Goal: Navigation & Orientation: Find specific page/section

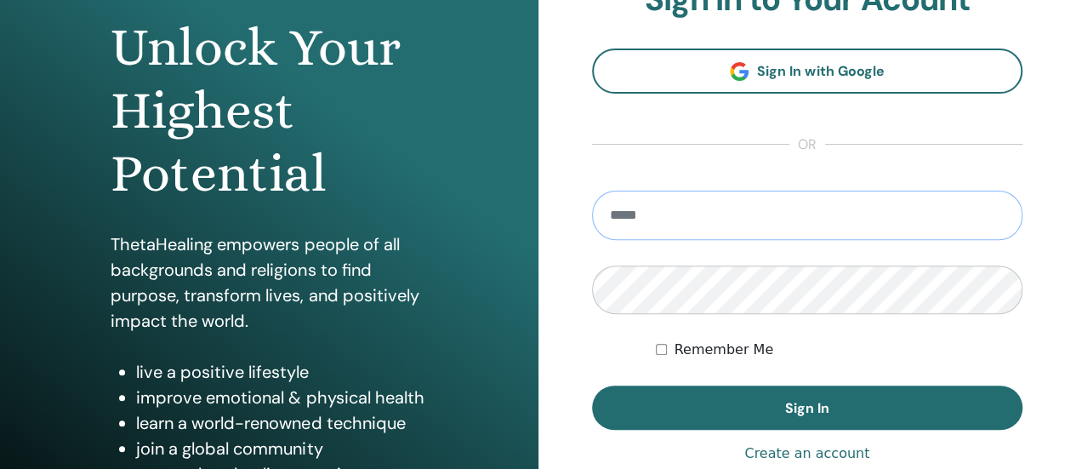
scroll to position [170, 0]
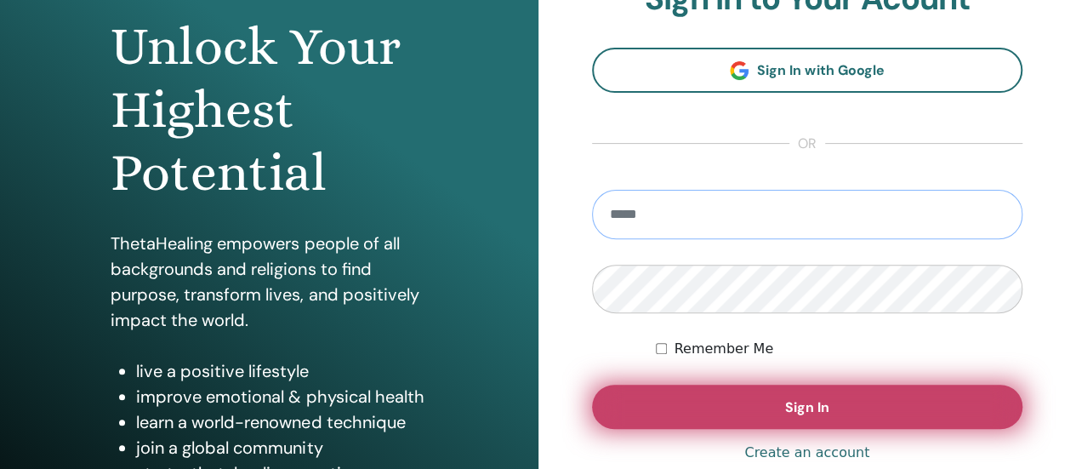
type input "**********"
click at [795, 409] on span "Sign In" at bounding box center [807, 407] width 44 height 18
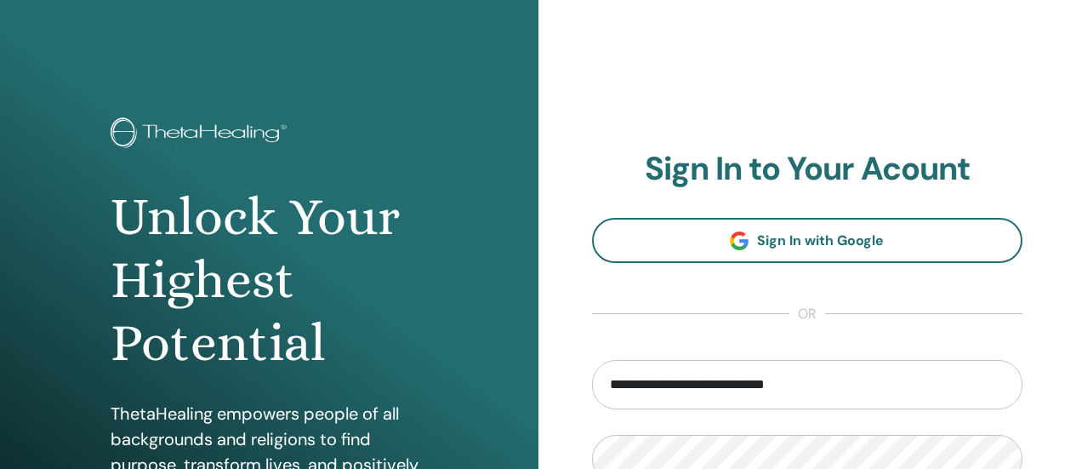
scroll to position [170, 0]
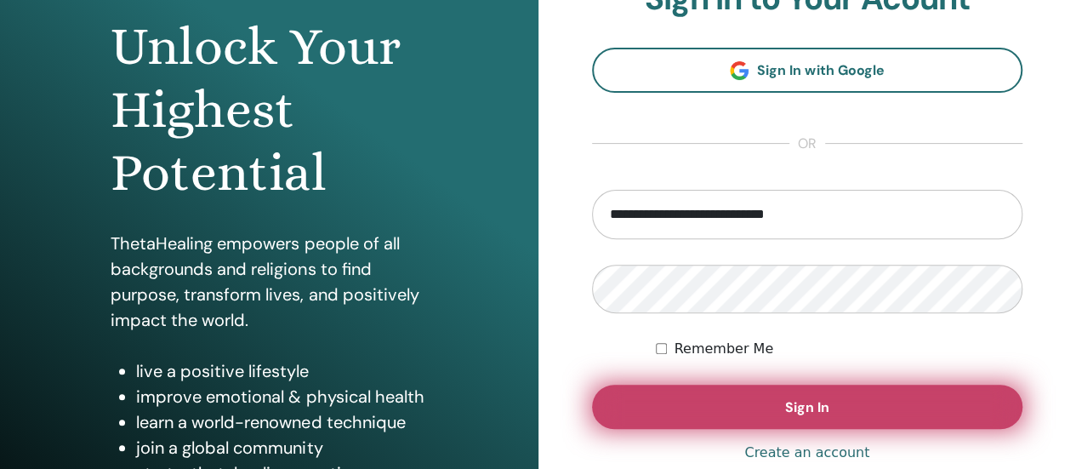
click at [841, 408] on button "Sign In" at bounding box center [807, 407] width 431 height 44
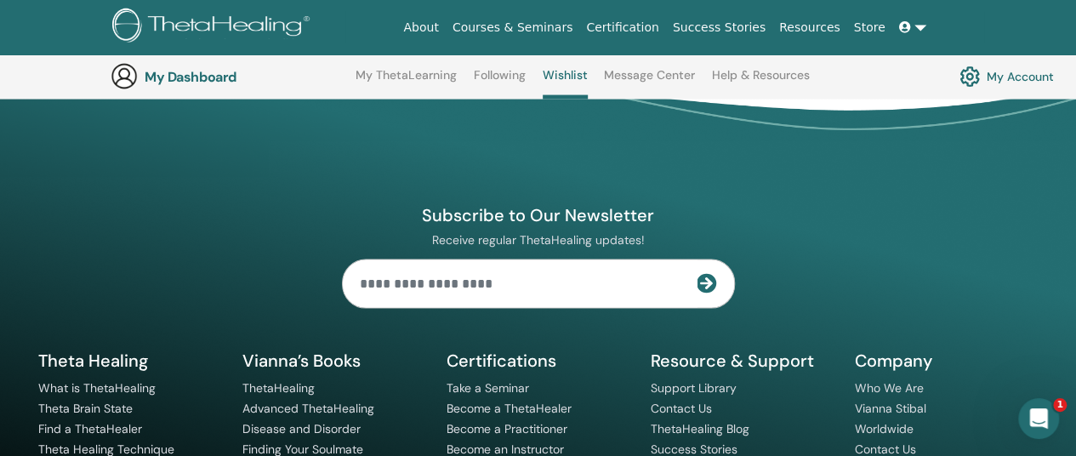
scroll to position [1800, 0]
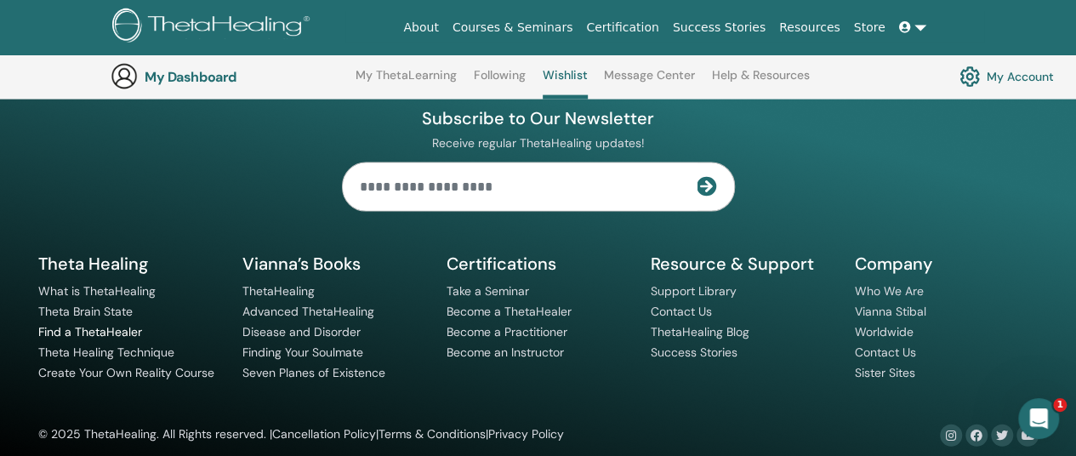
click at [123, 324] on link "Find a ThetaHealer" at bounding box center [90, 331] width 104 height 15
